Goal: Find specific page/section: Find specific page/section

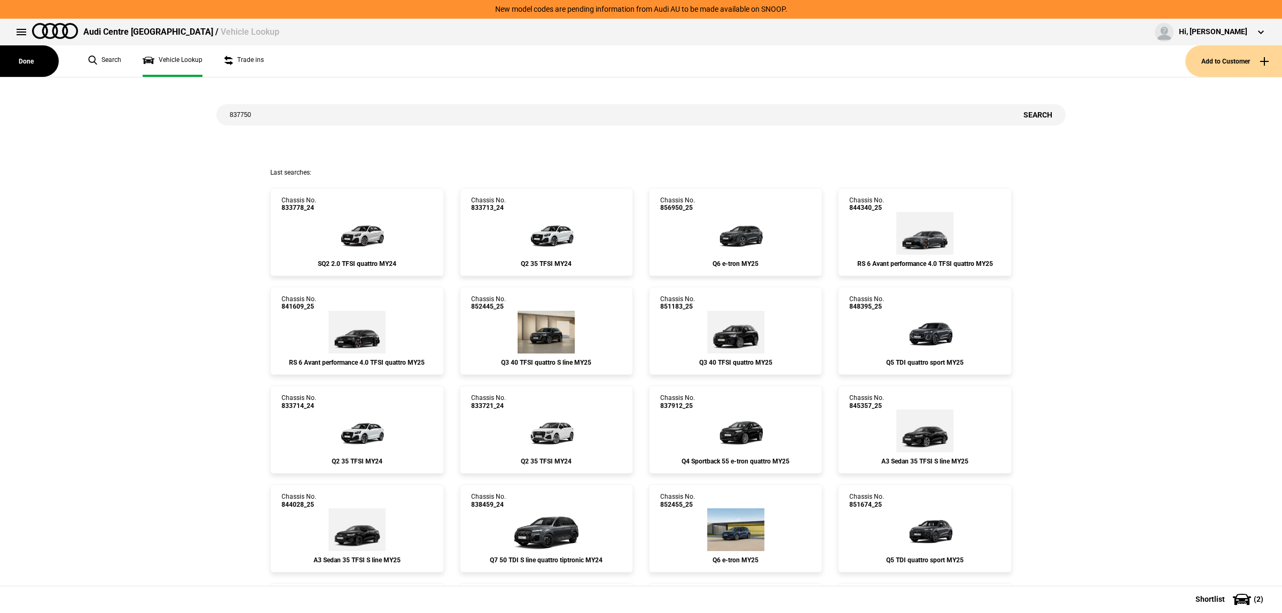
type input "837750"
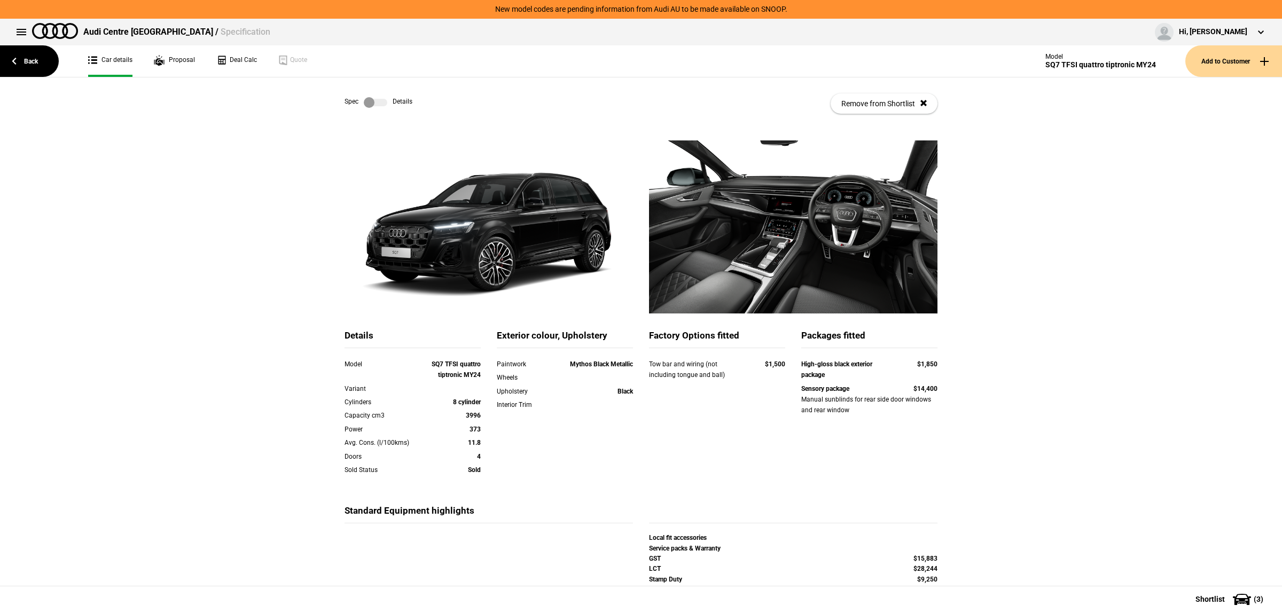
click at [377, 100] on label at bounding box center [376, 102] width 24 height 11
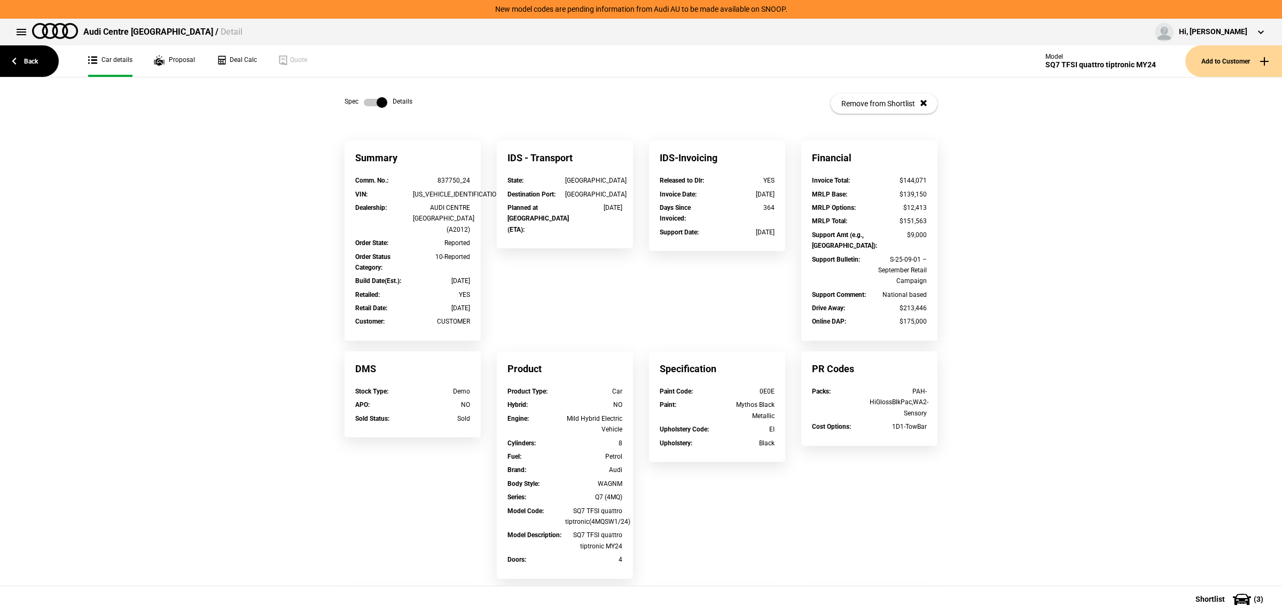
click at [364, 100] on label at bounding box center [376, 102] width 24 height 11
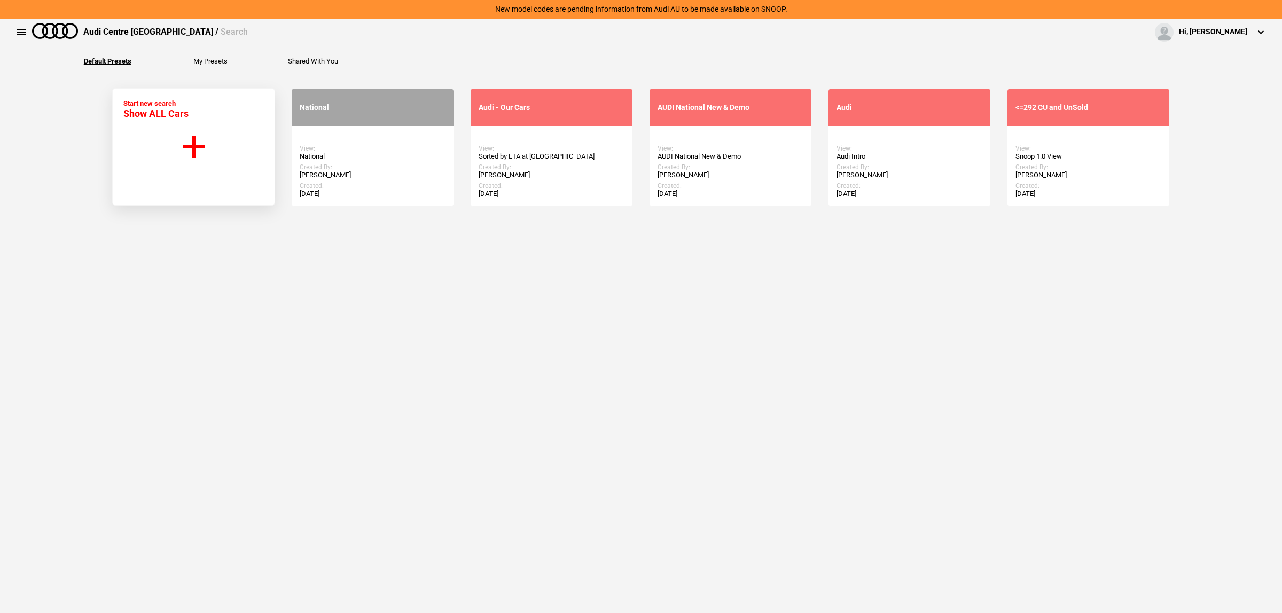
click at [375, 139] on link "Start Search" at bounding box center [372, 147] width 65 height 19
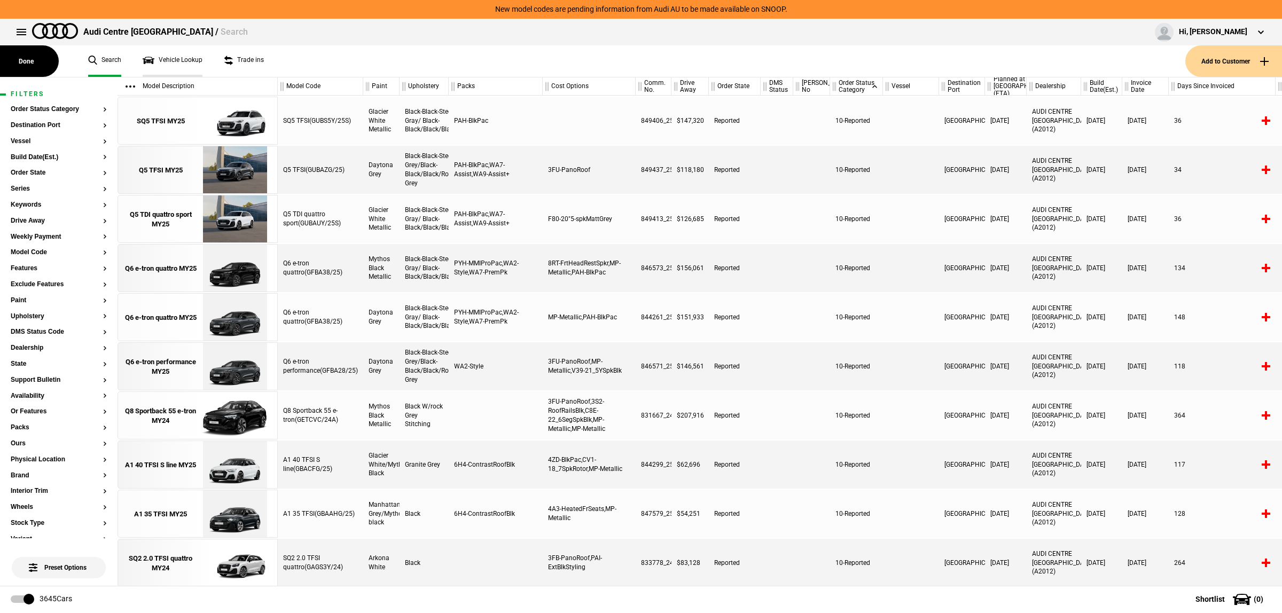
click at [182, 67] on link "Vehicle Lookup" at bounding box center [173, 61] width 60 height 32
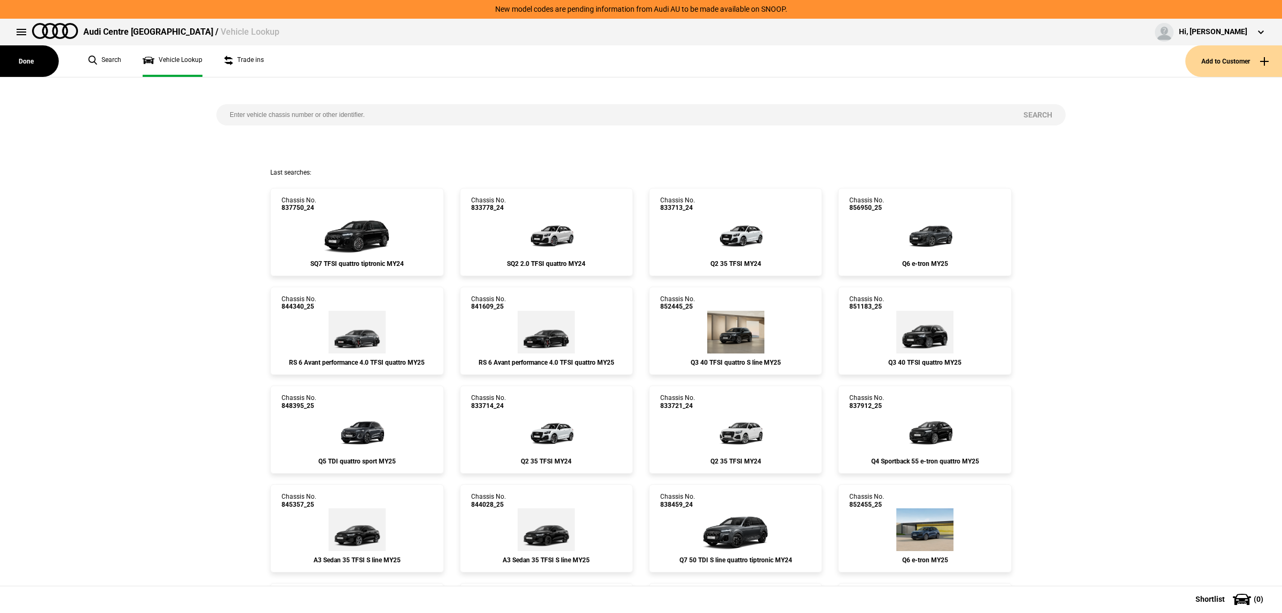
click at [272, 115] on input "search" at bounding box center [613, 114] width 794 height 21
paste input "853398"
type input "853398"
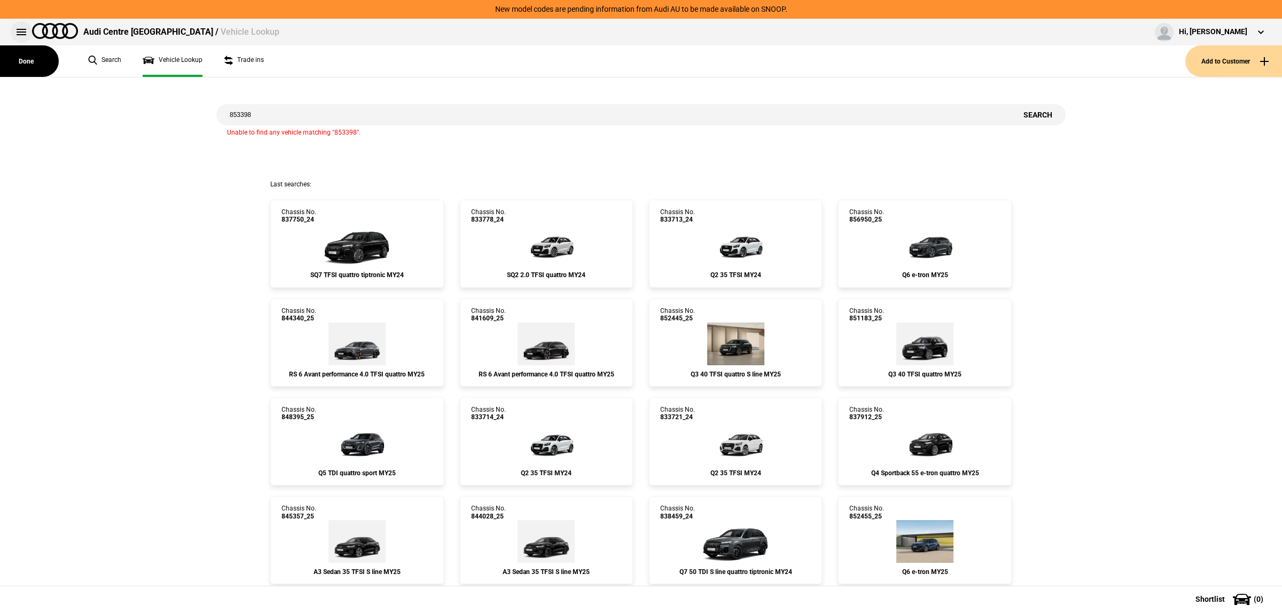
click at [17, 25] on button at bounding box center [21, 31] width 21 height 21
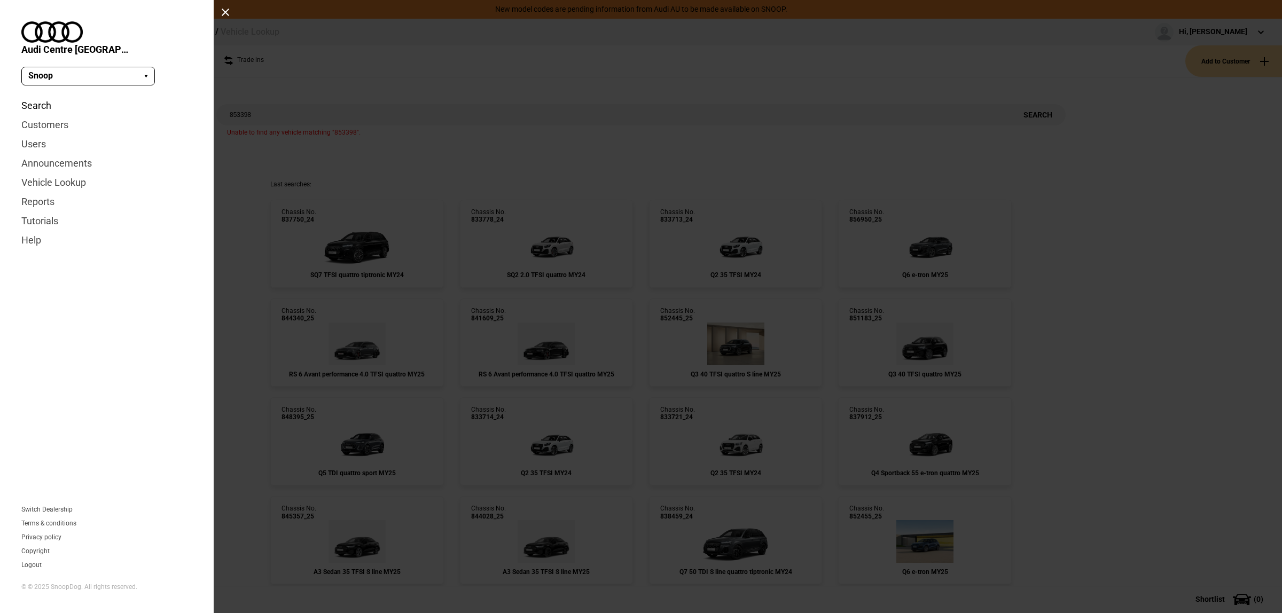
click at [61, 96] on link "Search" at bounding box center [106, 105] width 171 height 19
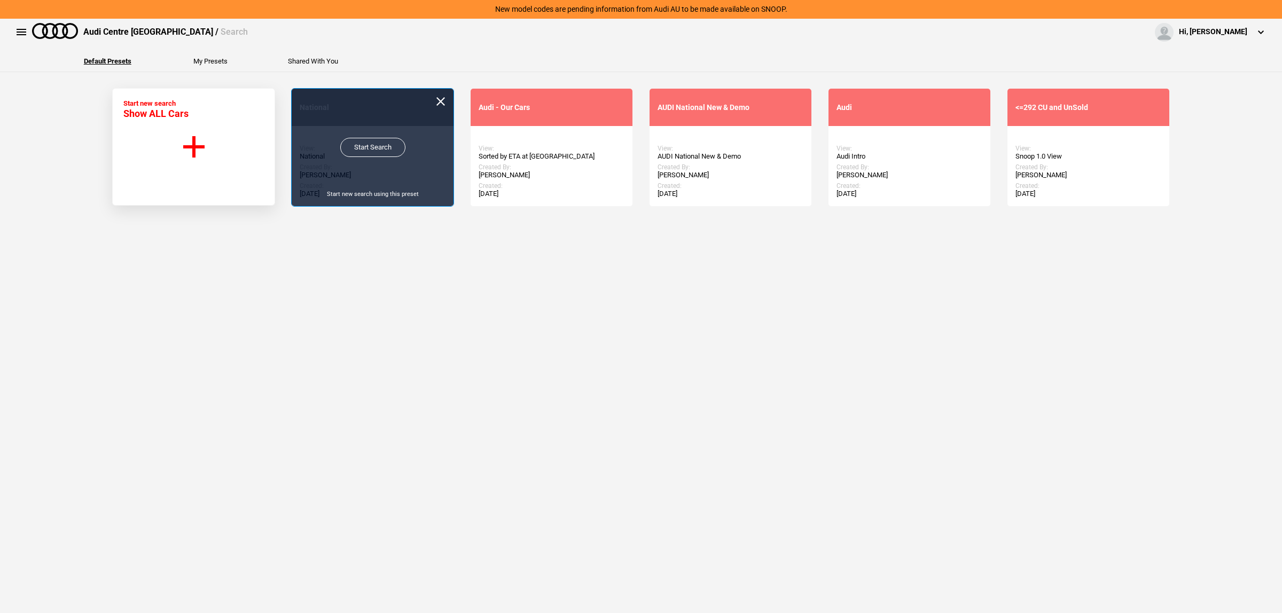
click at [361, 149] on link "Start Search" at bounding box center [372, 147] width 65 height 19
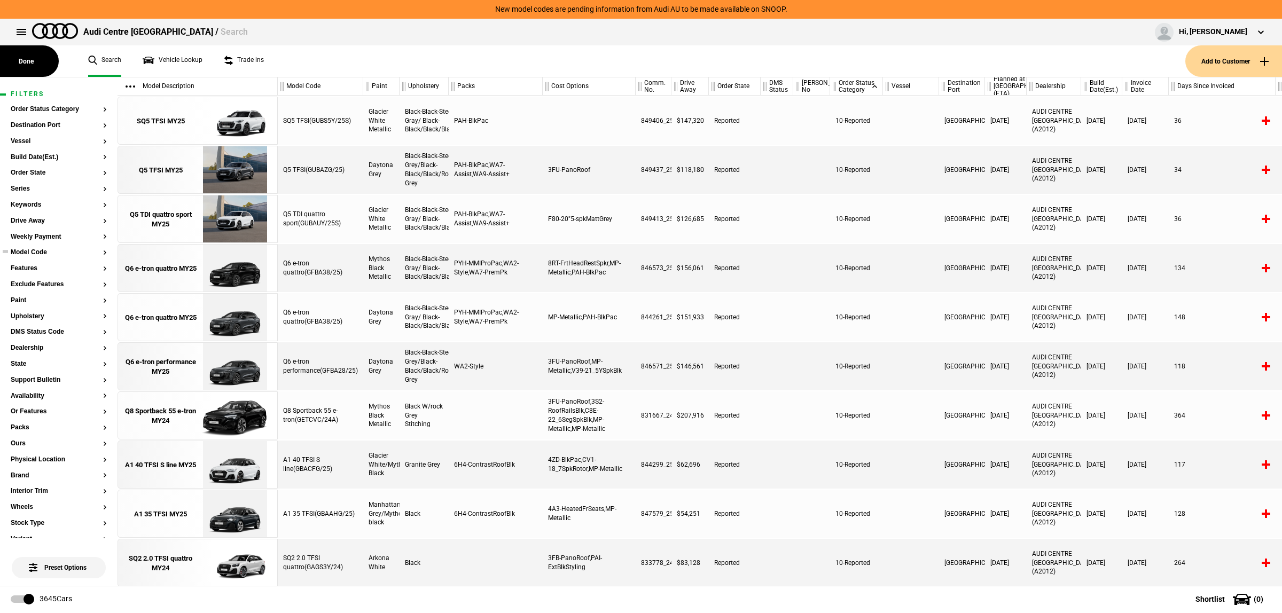
click at [52, 254] on button "Model Code" at bounding box center [59, 252] width 96 height 7
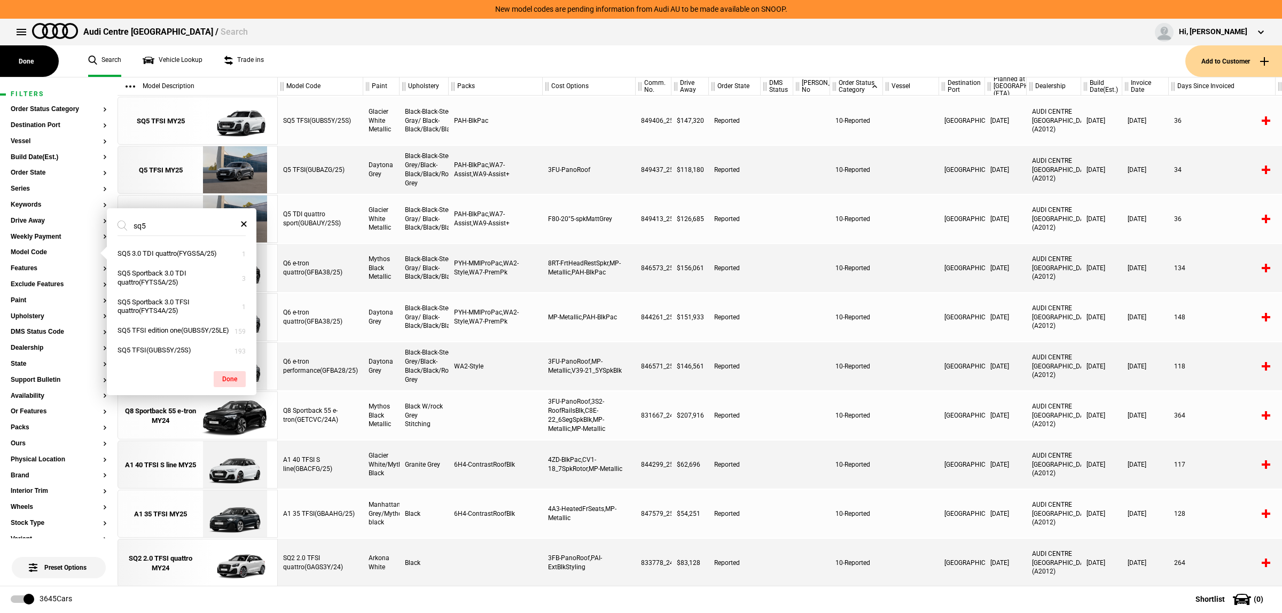
type input "sq5"
